Goal: Task Accomplishment & Management: Manage account settings

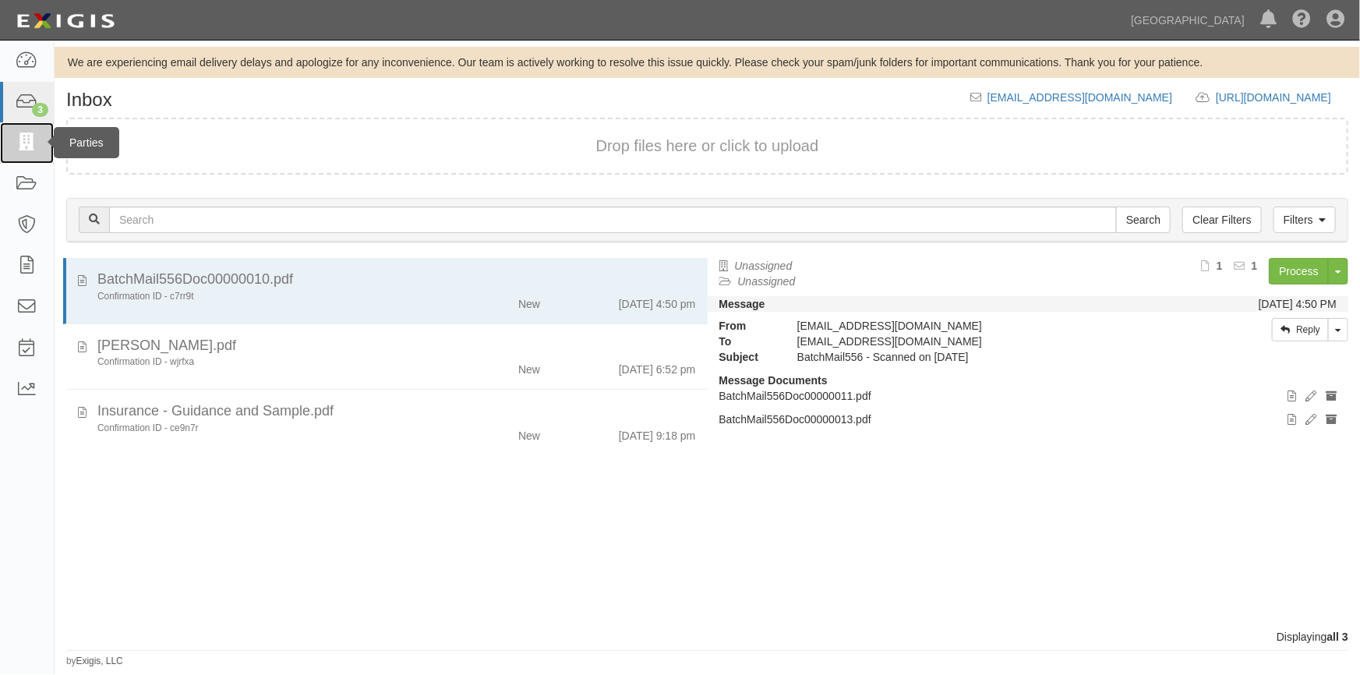
click at [27, 148] on icon at bounding box center [27, 143] width 22 height 18
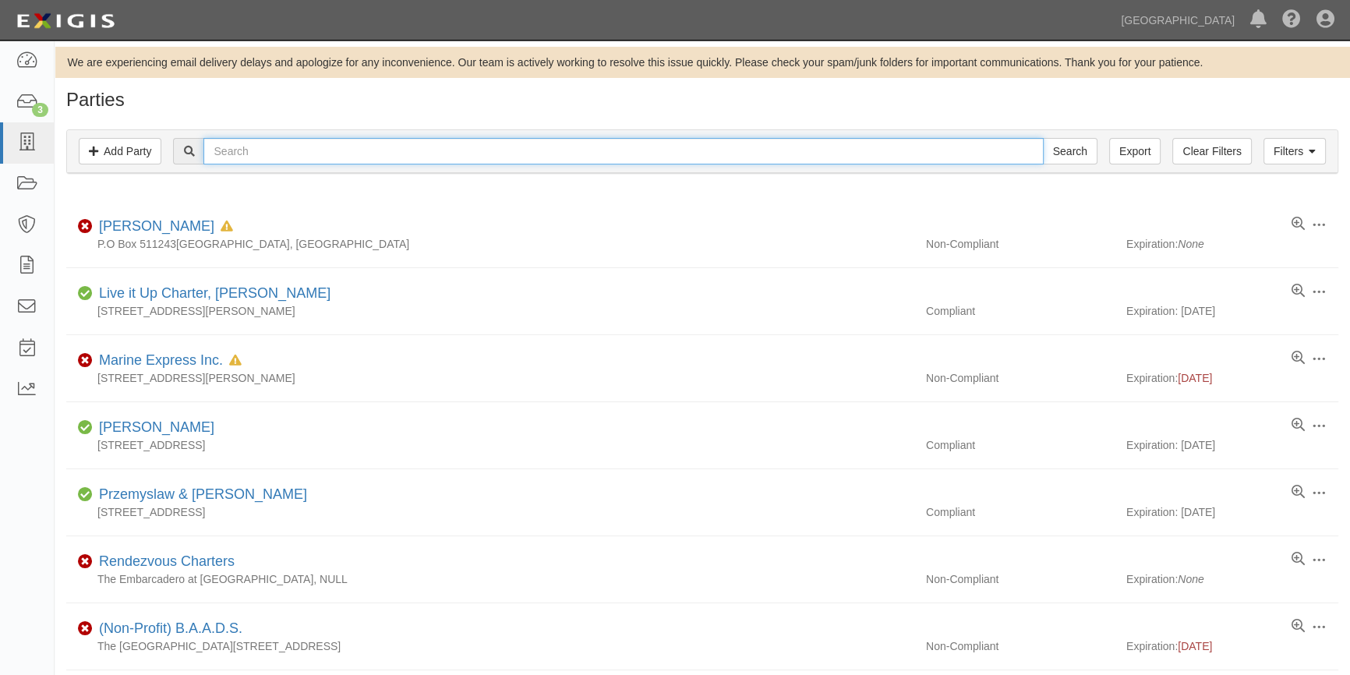
click at [281, 147] on input "text" at bounding box center [622, 151] width 839 height 27
type input "garrett snith"
click at [1043, 138] on input "Search" at bounding box center [1070, 151] width 55 height 27
click at [281, 148] on input "garrett snith" at bounding box center [622, 151] width 839 height 27
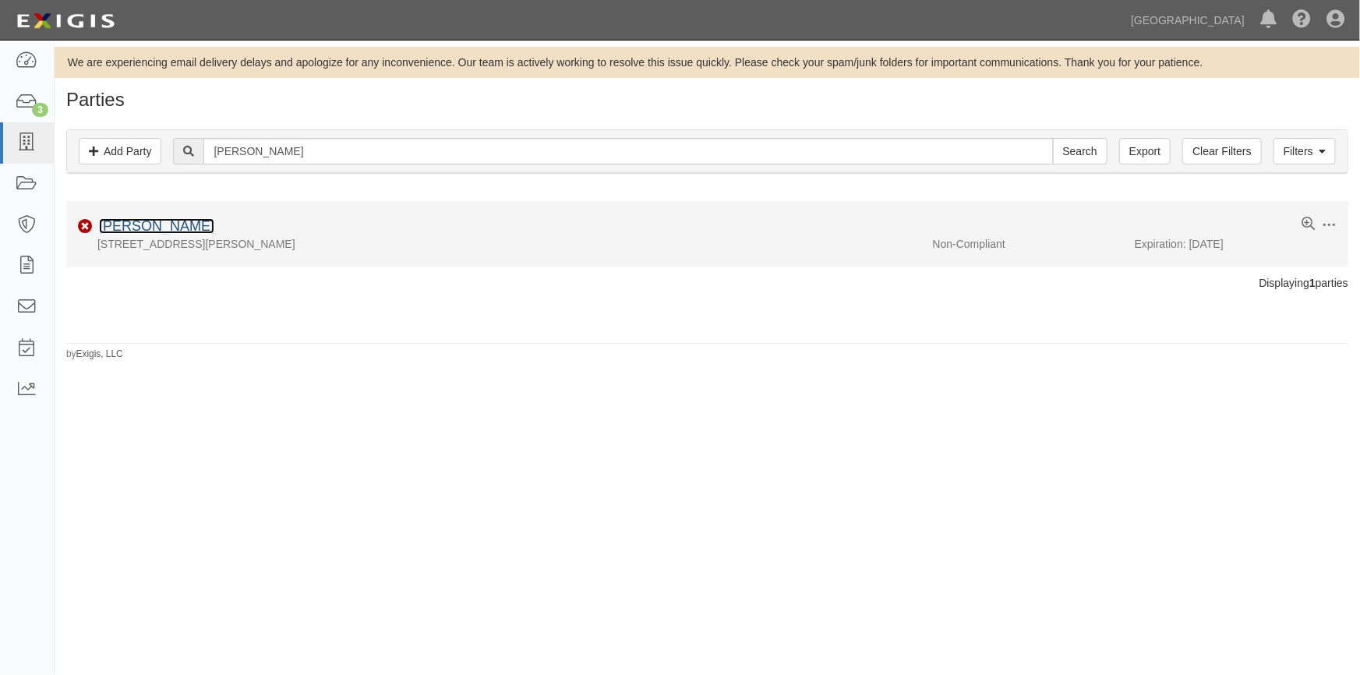
click at [157, 223] on link "[PERSON_NAME]" at bounding box center [156, 226] width 115 height 16
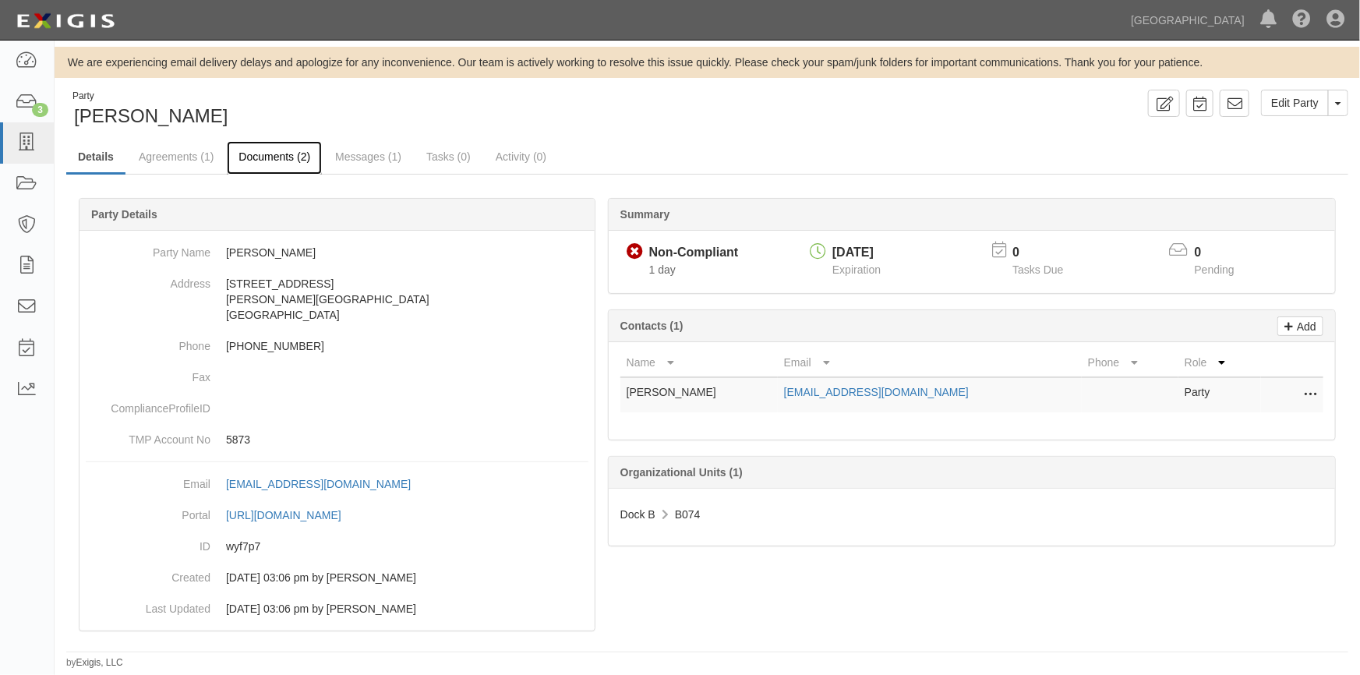
click at [265, 152] on link "Documents (2)" at bounding box center [274, 158] width 95 height 34
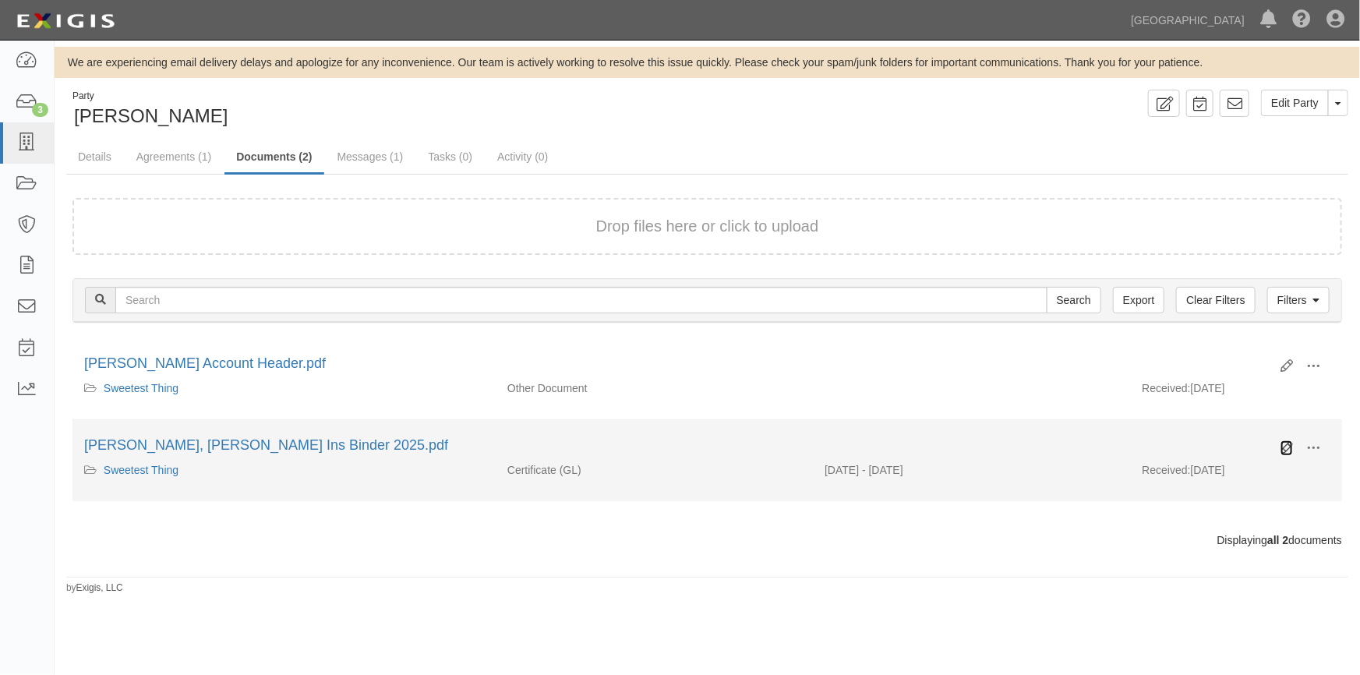
click at [1284, 445] on icon at bounding box center [1287, 448] width 12 height 12
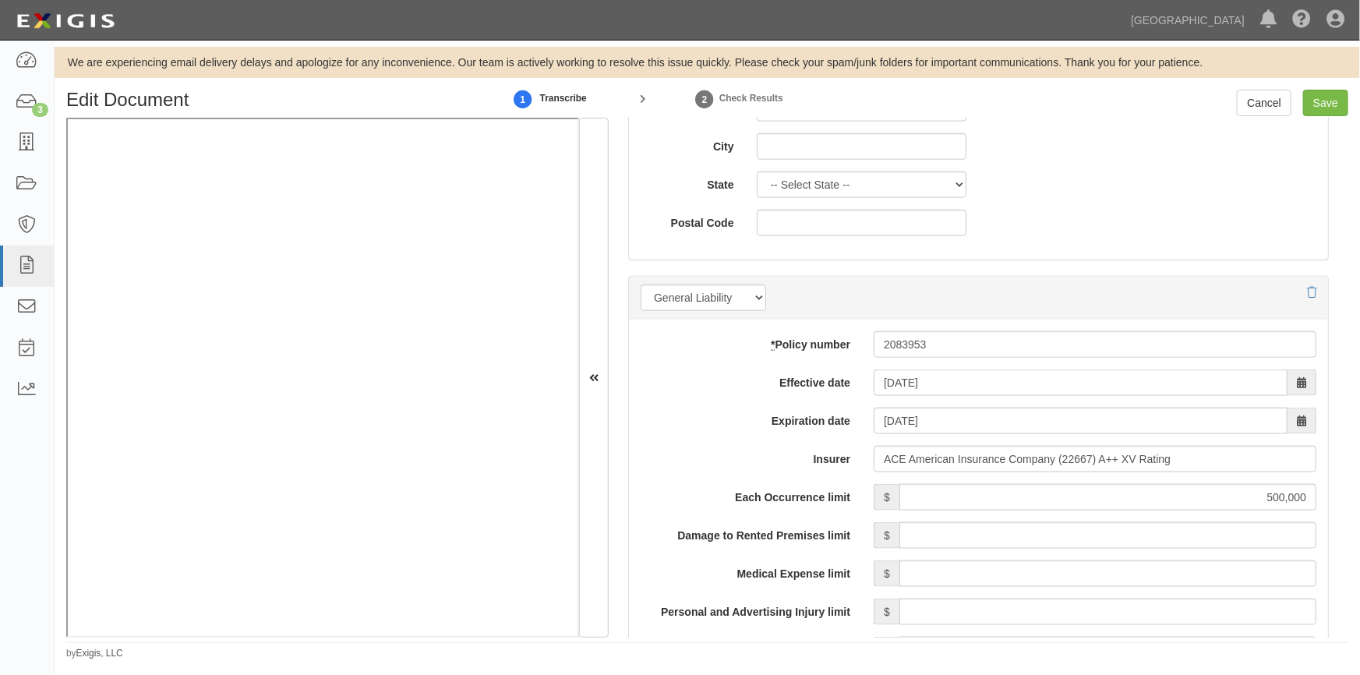
scroll to position [1062, 0]
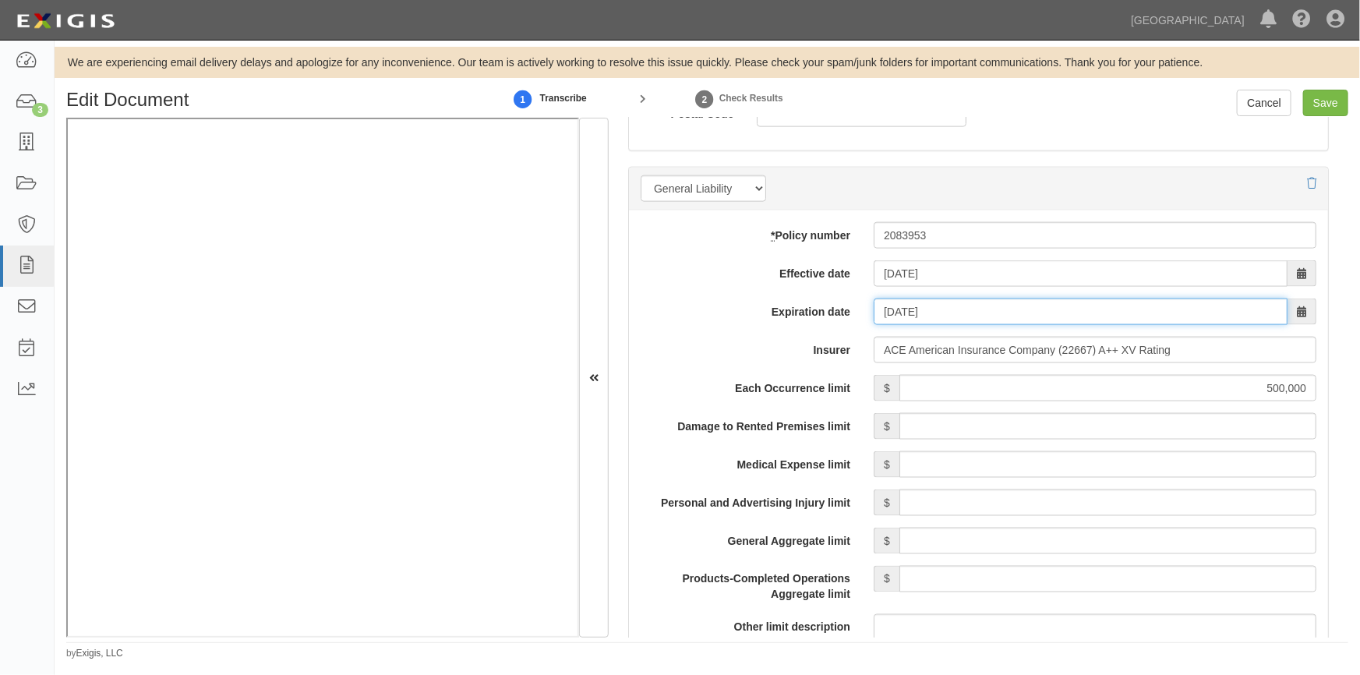
click at [890, 303] on input "07/16/2026" at bounding box center [1081, 312] width 414 height 27
click at [889, 312] on input "07/16/2026" at bounding box center [1081, 312] width 414 height 27
click at [949, 307] on input "10/10/1626" at bounding box center [1081, 312] width 414 height 27
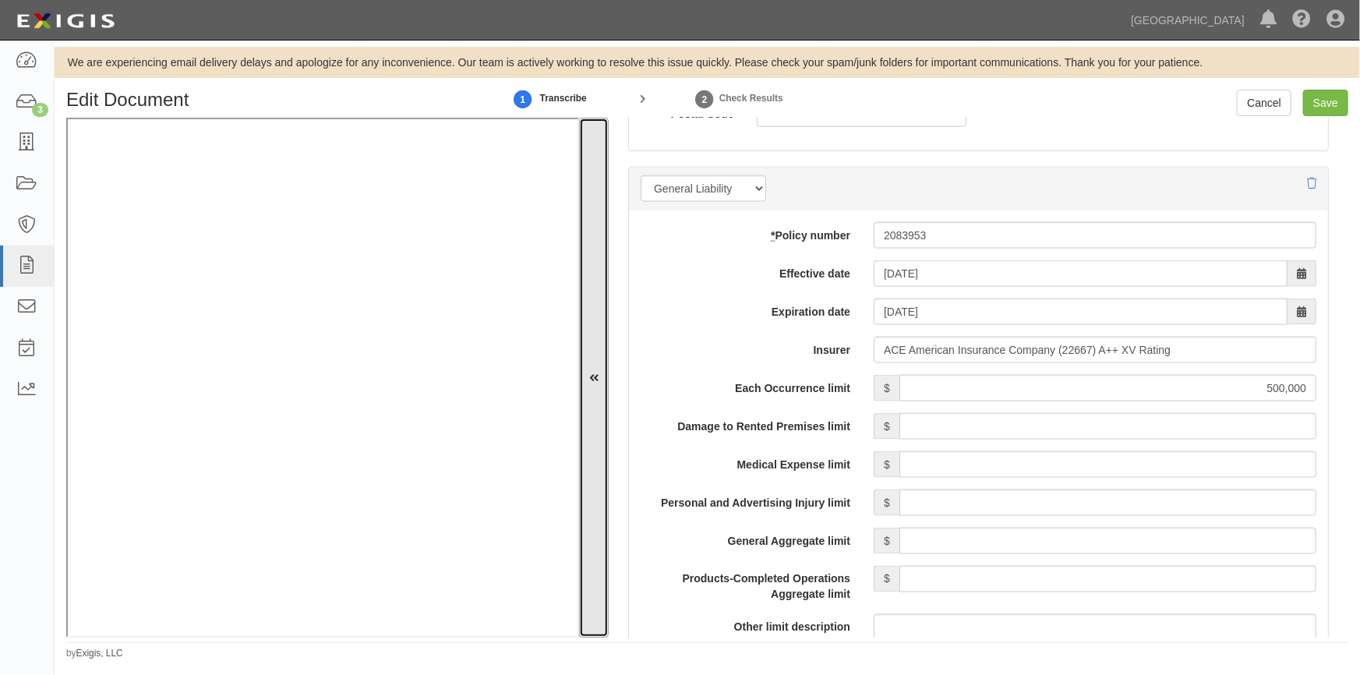
drag, startPoint x: 585, startPoint y: 350, endPoint x: 743, endPoint y: 344, distance: 158.4
click at [590, 350] on button at bounding box center [594, 378] width 30 height 520
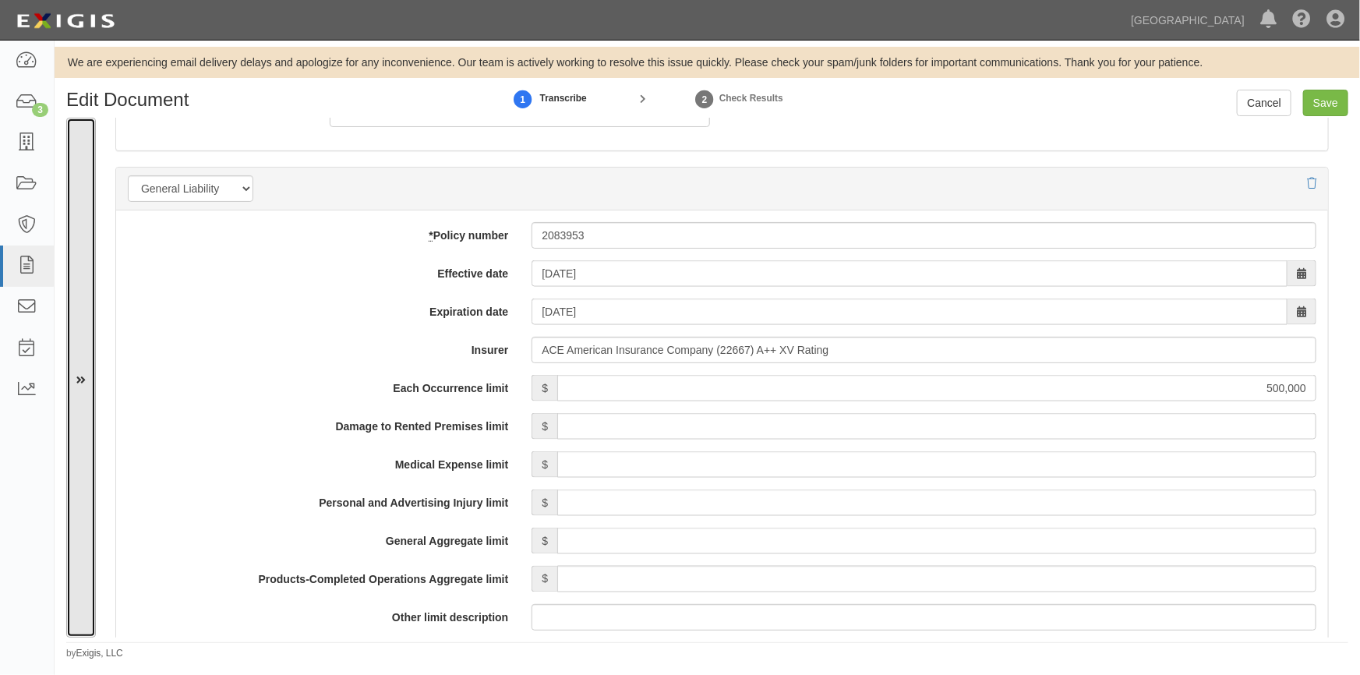
click at [78, 373] on icon at bounding box center [80, 378] width 9 height 11
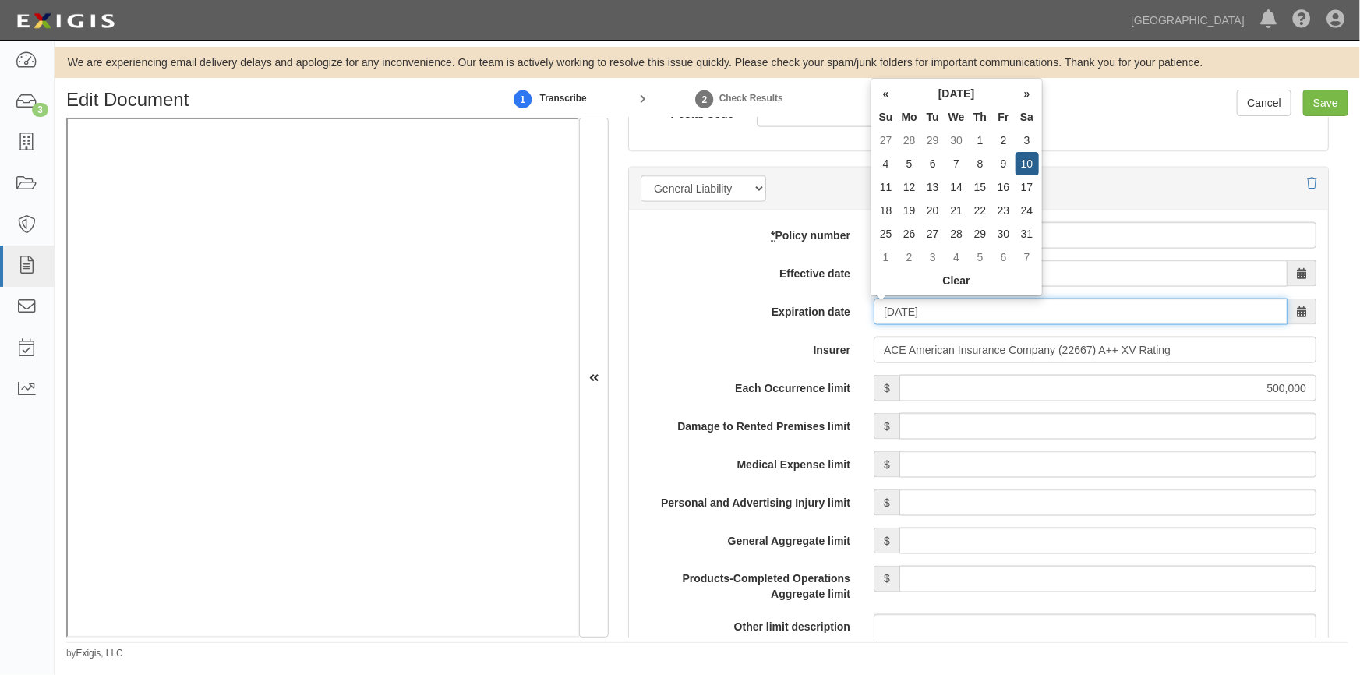
drag, startPoint x: 960, startPoint y: 308, endPoint x: 853, endPoint y: 323, distance: 107.1
click at [853, 323] on div "Expiration date 10/10/1626" at bounding box center [978, 312] width 699 height 27
click at [891, 313] on input "10/16/2025" at bounding box center [1081, 312] width 414 height 27
click at [963, 317] on input "09/10/1625" at bounding box center [1081, 312] width 414 height 27
type input "09/10/1625"
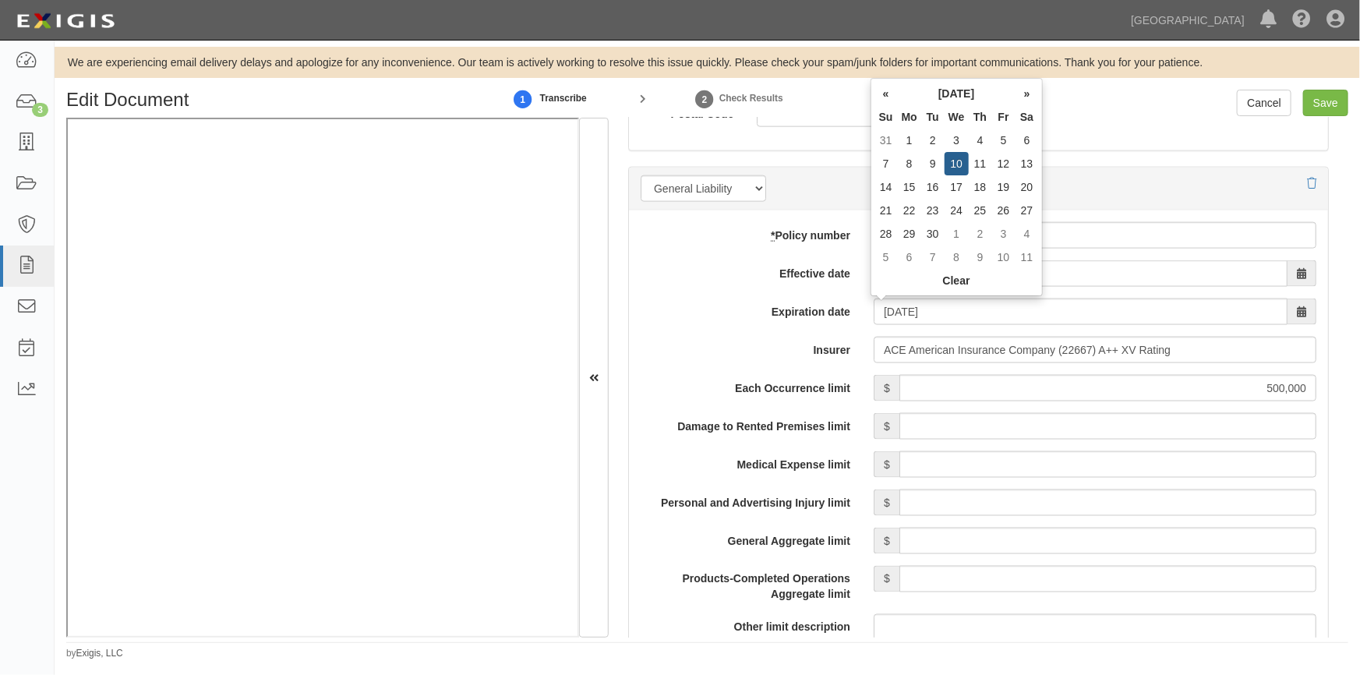
click at [726, 330] on div "* Policy number 2083953 Effective date 07/16/2025 Expiration date 09/10/1625 In…" at bounding box center [978, 679] width 699 height 938
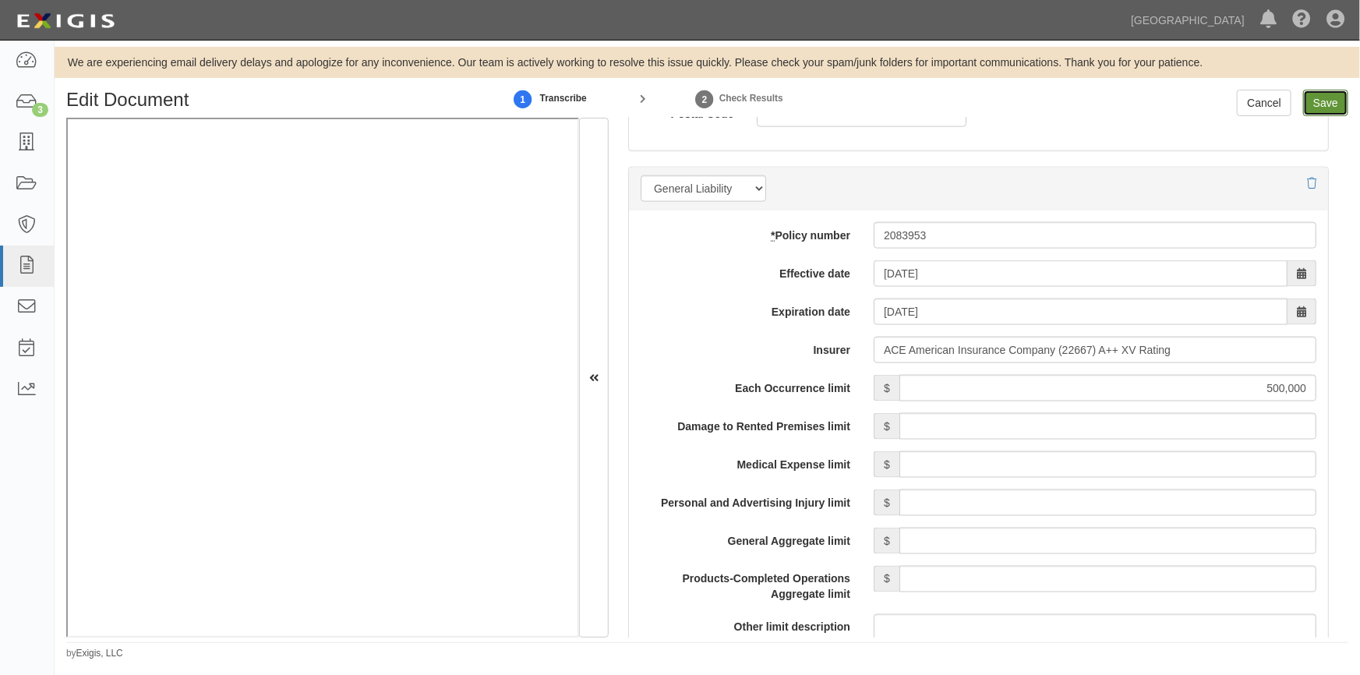
click at [1325, 107] on input "Save" at bounding box center [1325, 103] width 45 height 27
type input "500000"
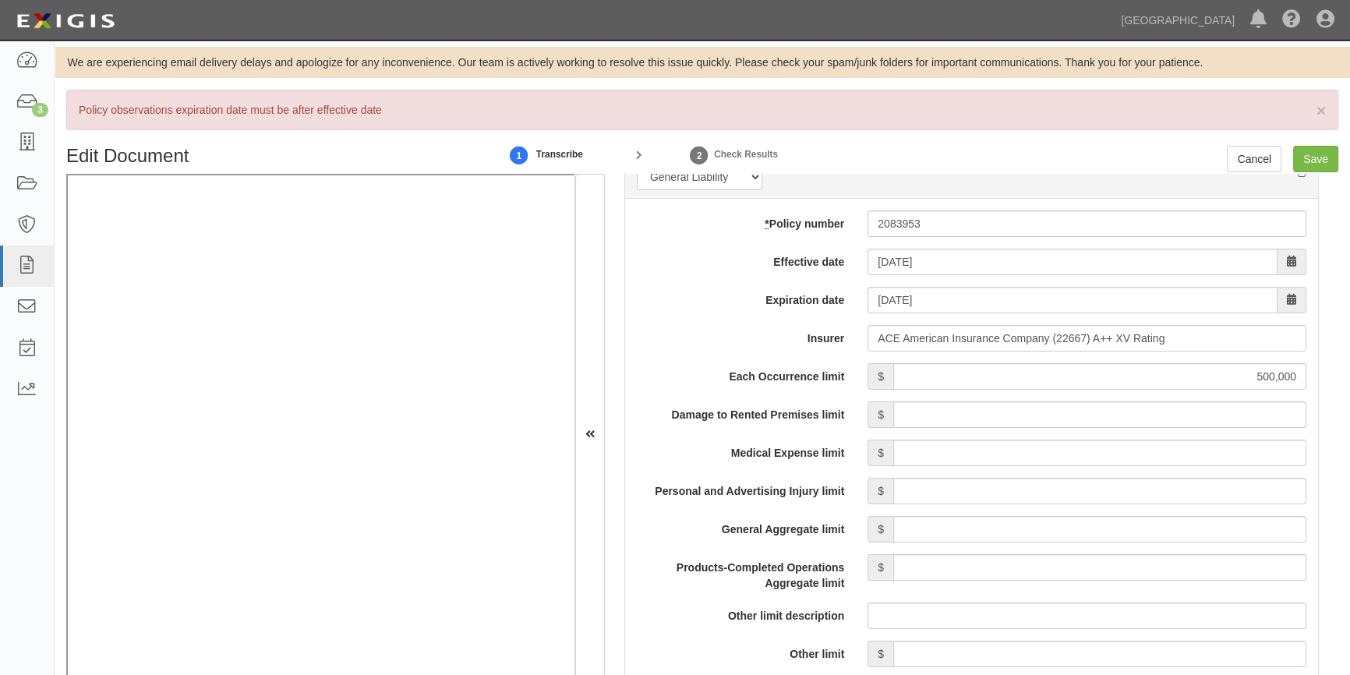
scroll to position [1169, 0]
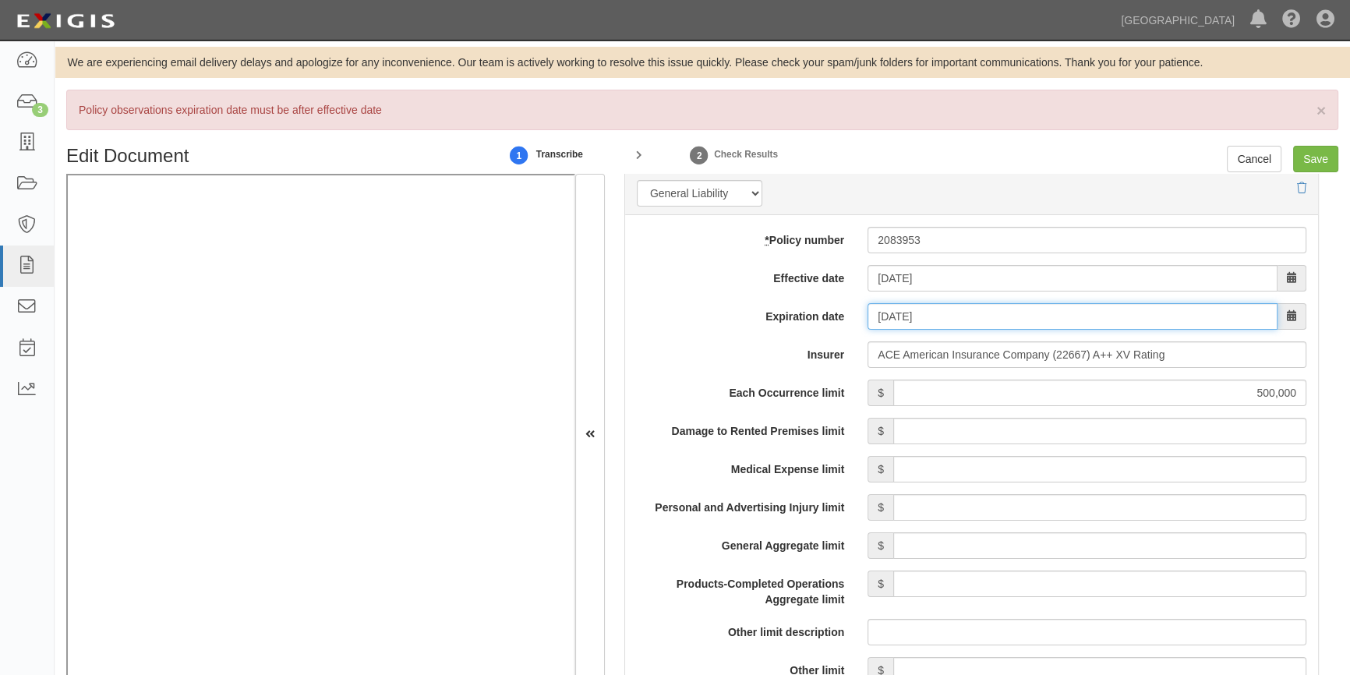
click at [972, 320] on input "09/10/1625" at bounding box center [1073, 316] width 410 height 27
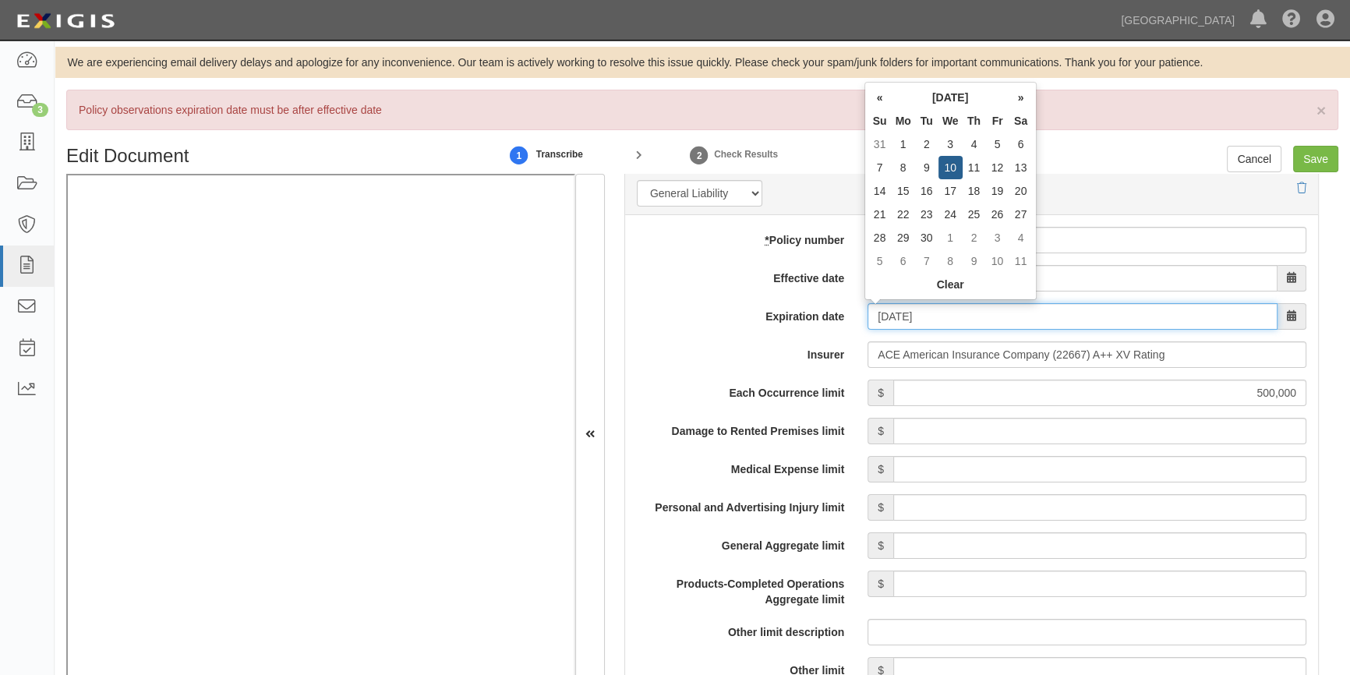
drag, startPoint x: 946, startPoint y: 312, endPoint x: 833, endPoint y: 310, distance: 113.0
click at [833, 310] on div "Expiration date 09/10/1625" at bounding box center [971, 316] width 693 height 27
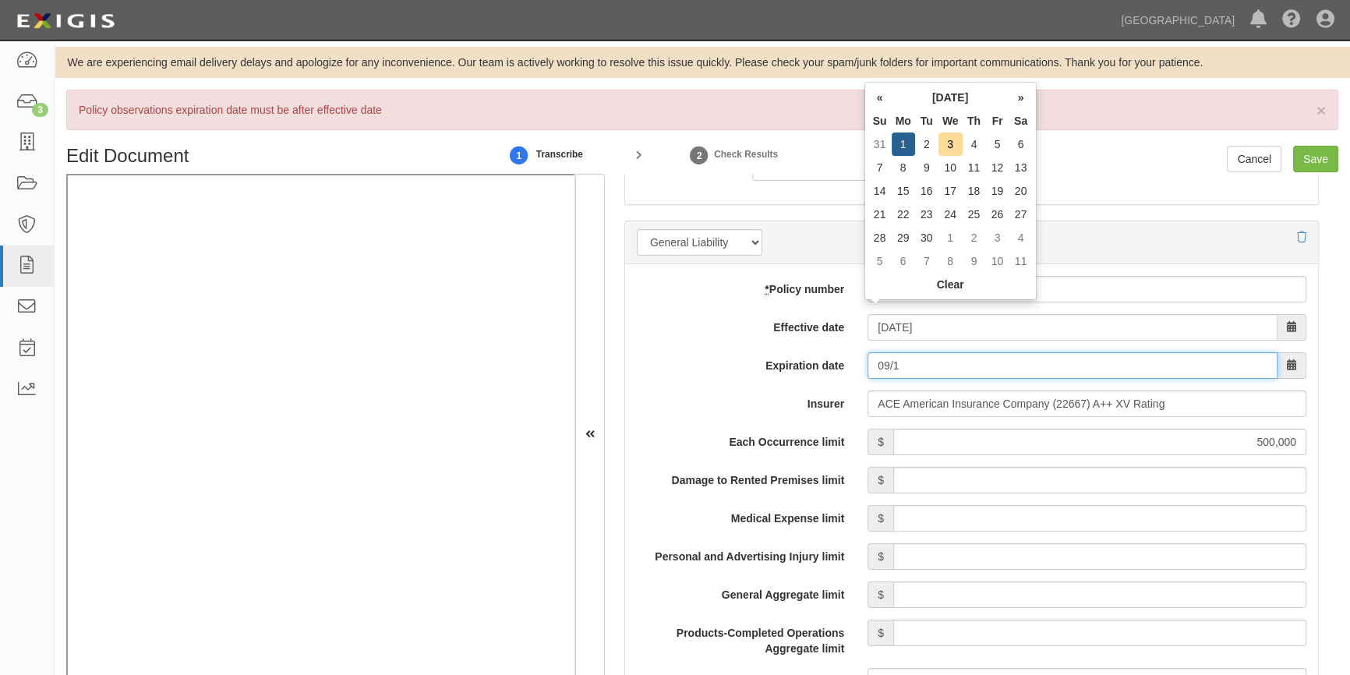
scroll to position [1099, 0]
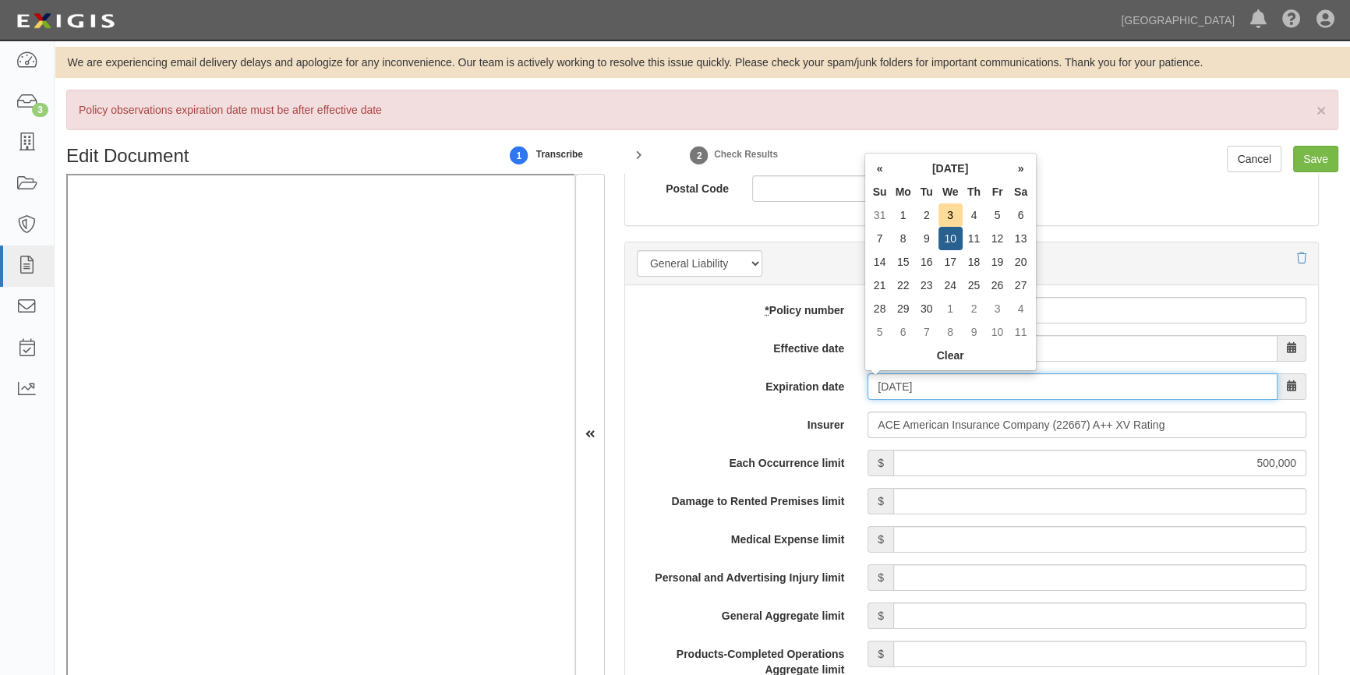
click at [892, 386] on input "09/10/2025" at bounding box center [1073, 386] width 410 height 27
type input "09/16/2025"
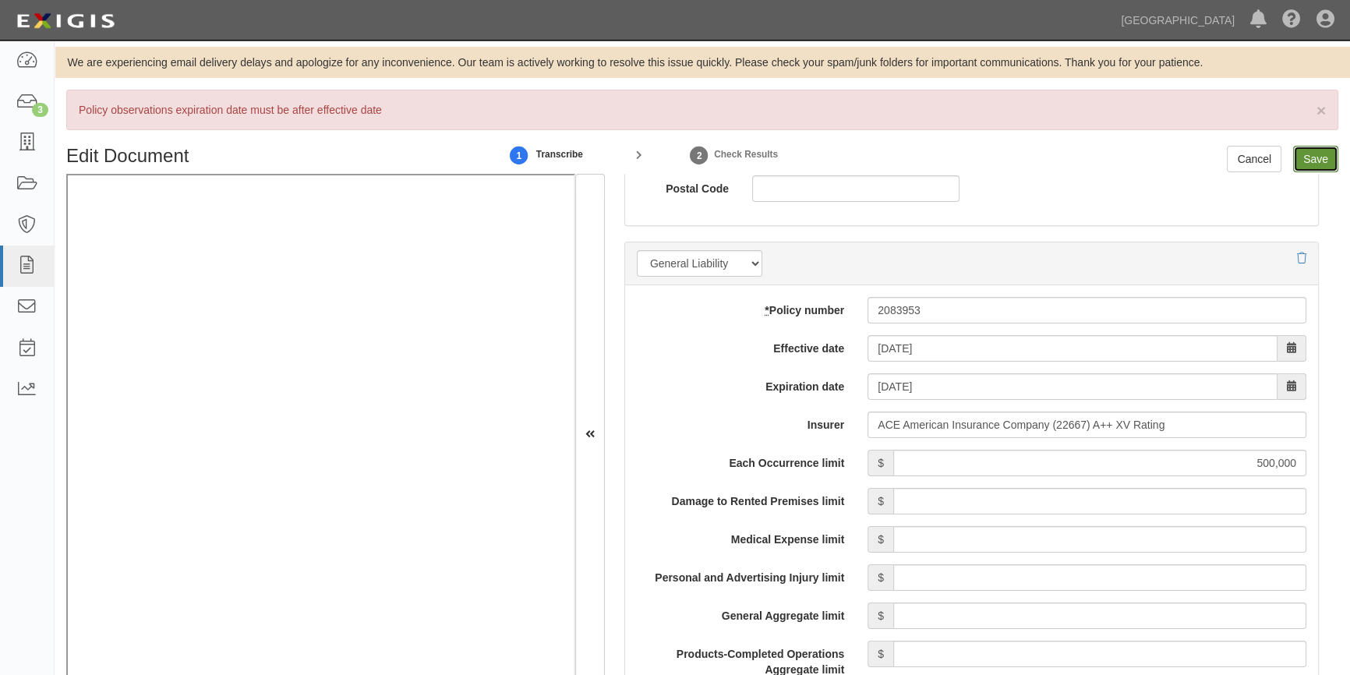
click at [1304, 156] on input "Save" at bounding box center [1315, 159] width 45 height 27
type input "500000"
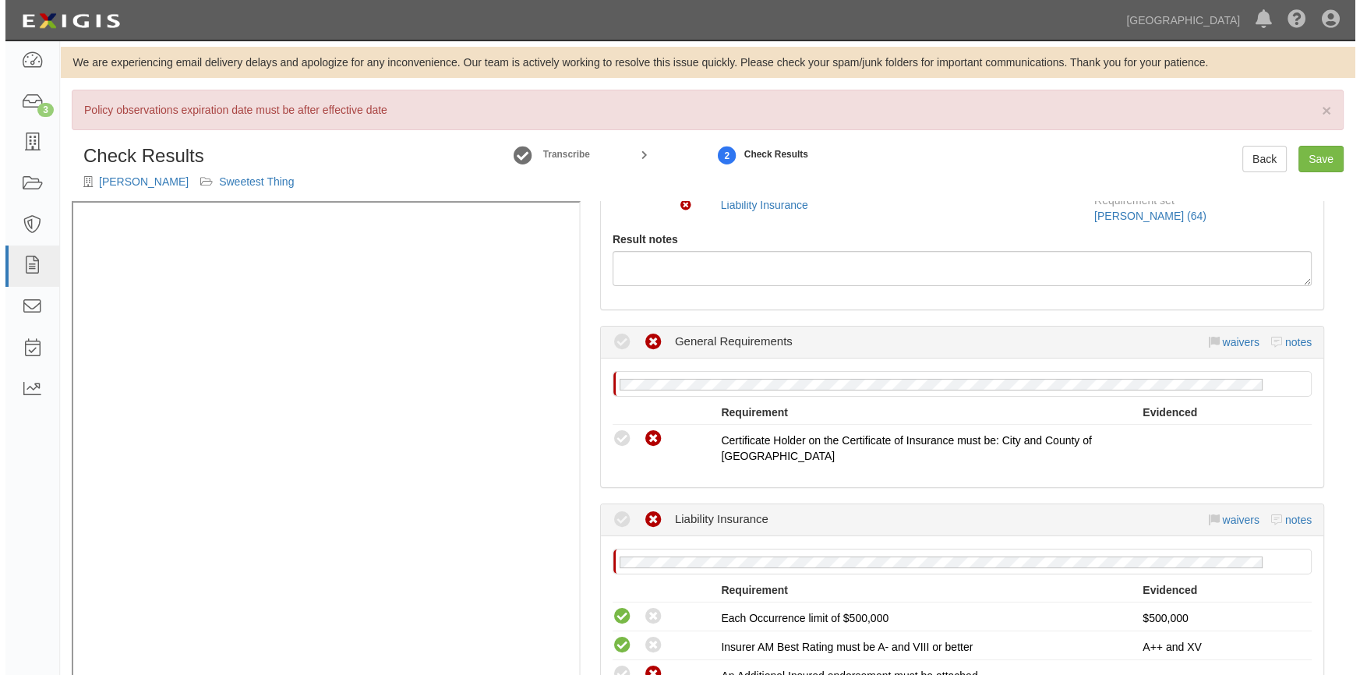
scroll to position [283, 0]
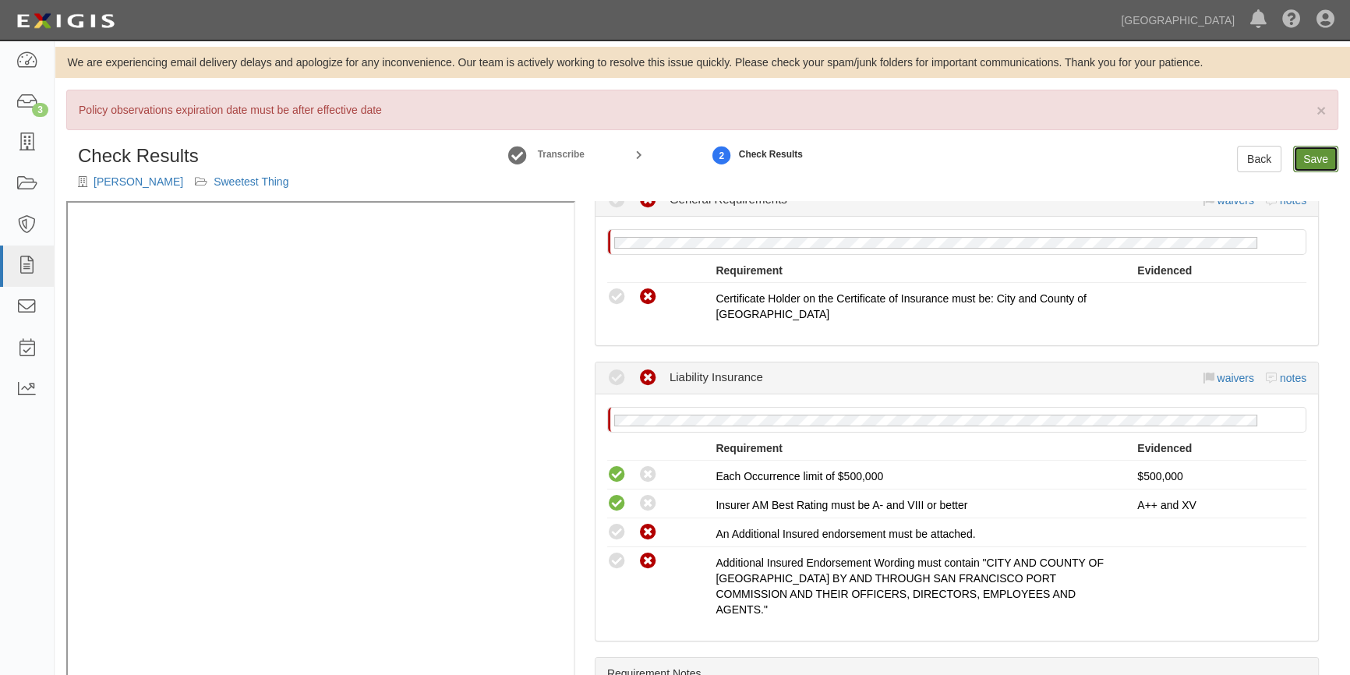
click at [1306, 157] on link "Save" at bounding box center [1315, 159] width 45 height 27
radio input "true"
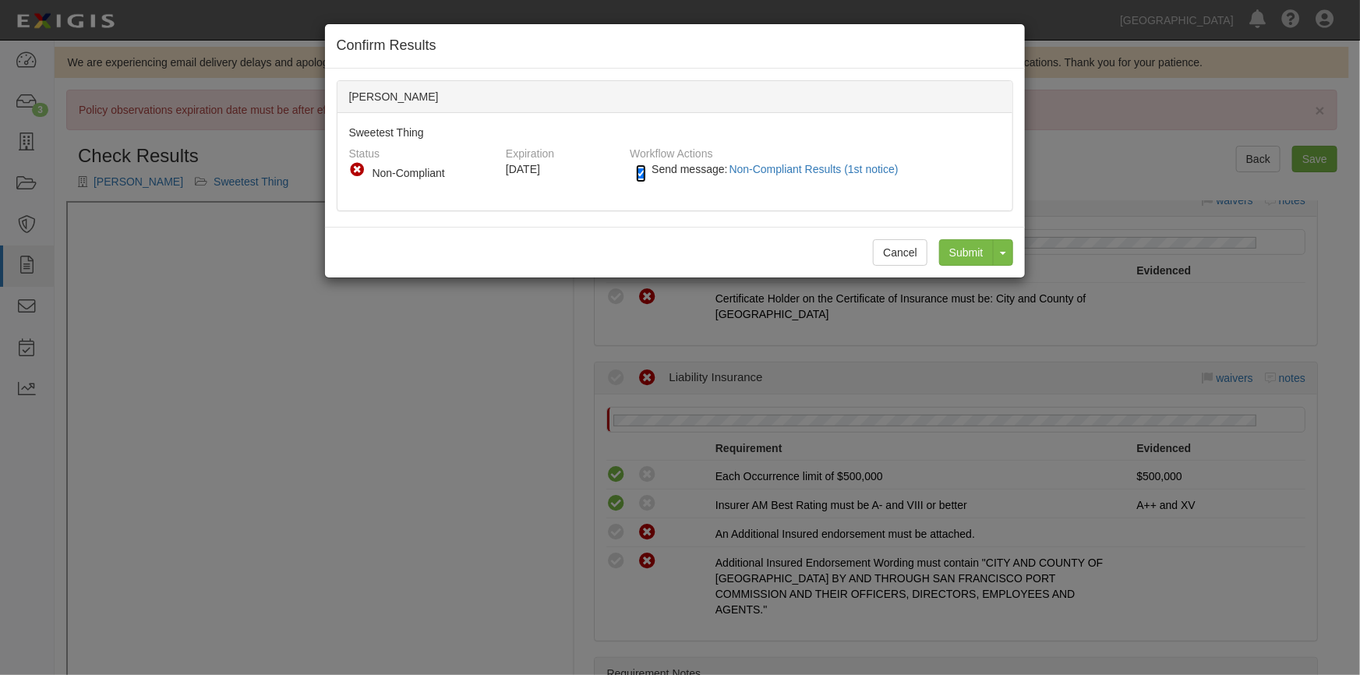
click at [642, 174] on input "Send message: Non-Compliant Results (1st notice)" at bounding box center [641, 173] width 10 height 18
checkbox input "false"
click at [951, 249] on input "Submit" at bounding box center [966, 252] width 55 height 27
